Goal: Find specific page/section: Find specific page/section

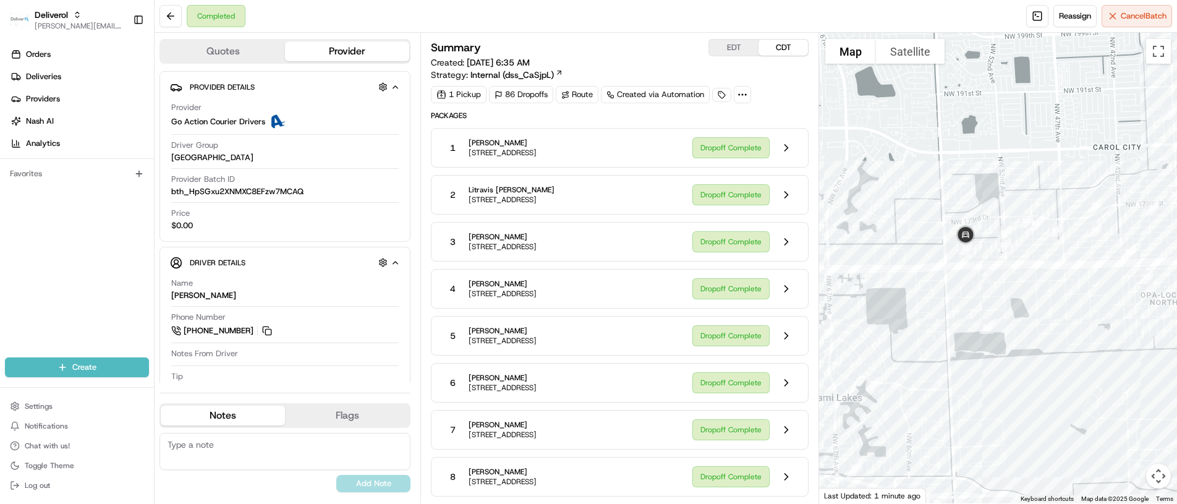
scroll to position [3586, 0]
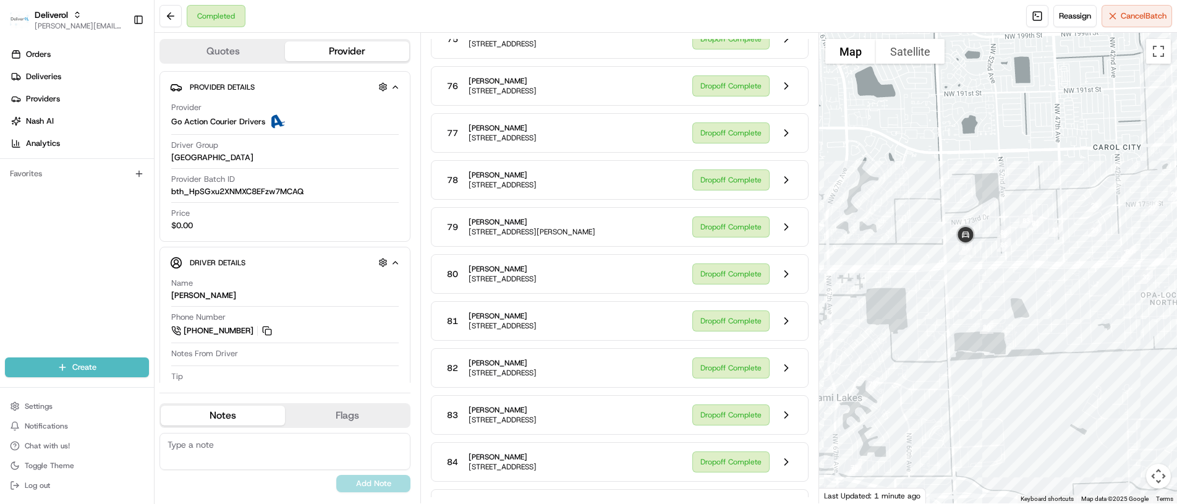
click at [780, 362] on button at bounding box center [786, 367] width 23 height 23
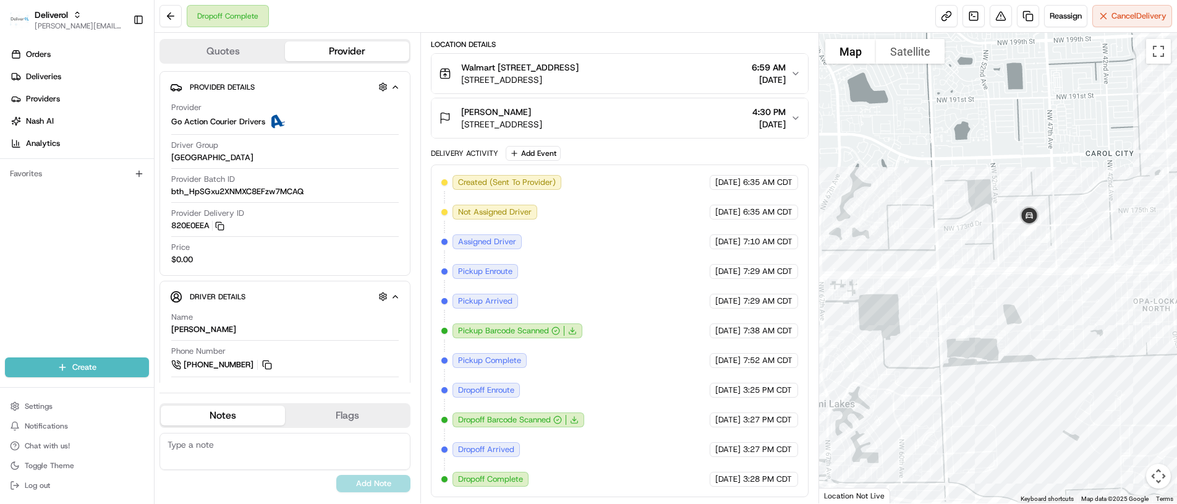
scroll to position [289, 0]
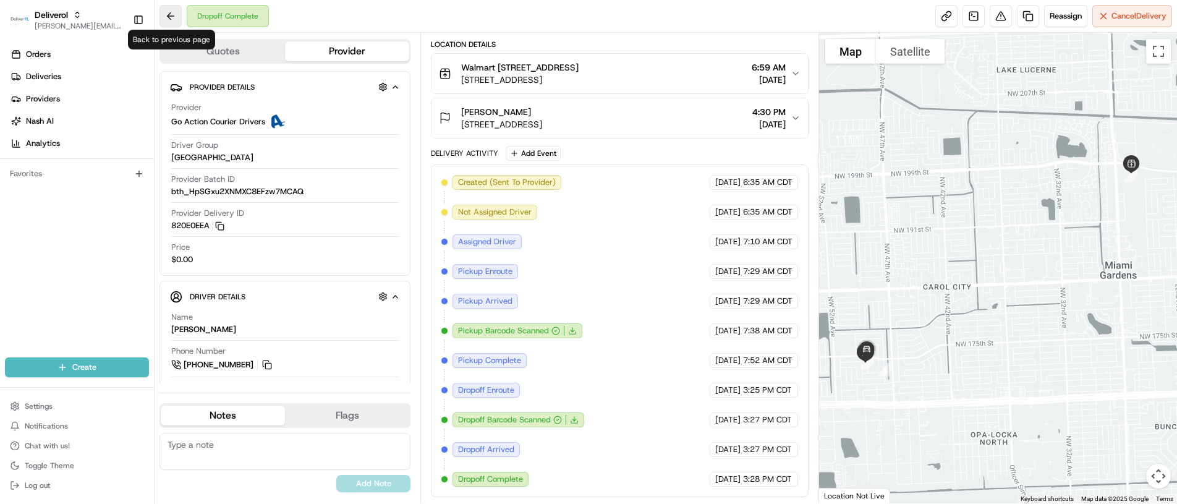
click at [164, 14] on button at bounding box center [171, 16] width 22 height 22
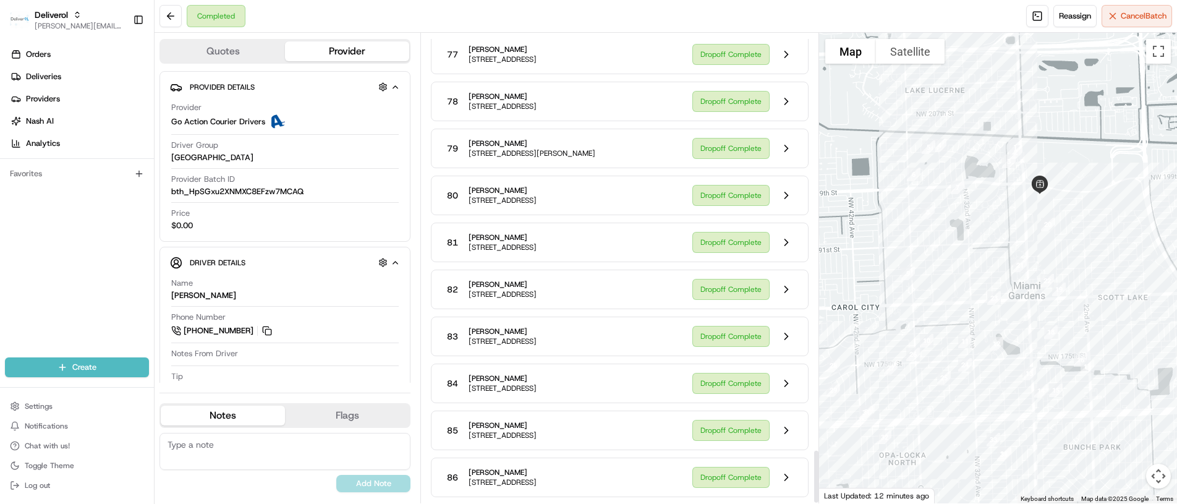
scroll to position [3671, 0]
